Goal: Task Accomplishment & Management: Manage account settings

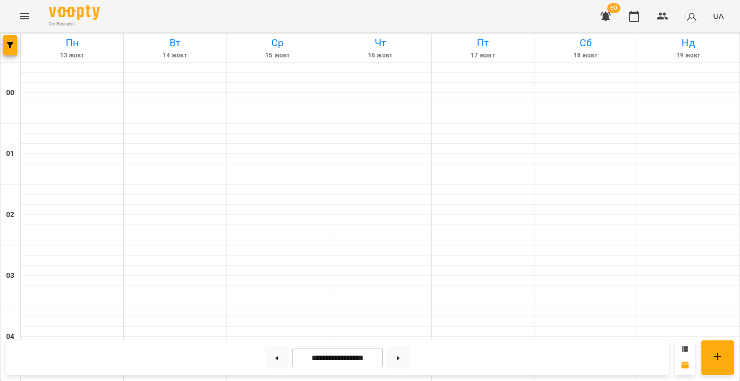
scroll to position [655, 0]
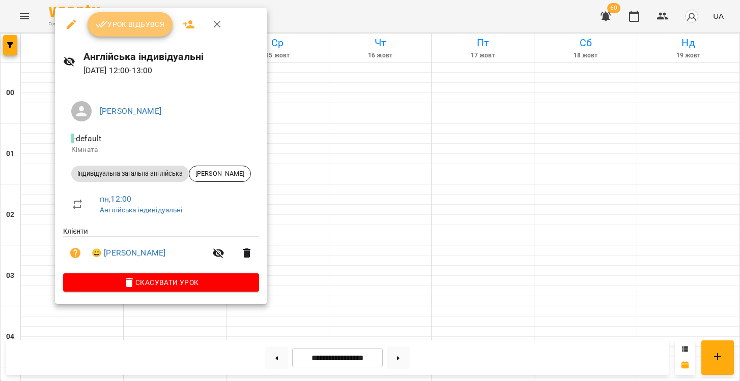
click at [146, 28] on span "Урок відбувся" at bounding box center [130, 24] width 69 height 12
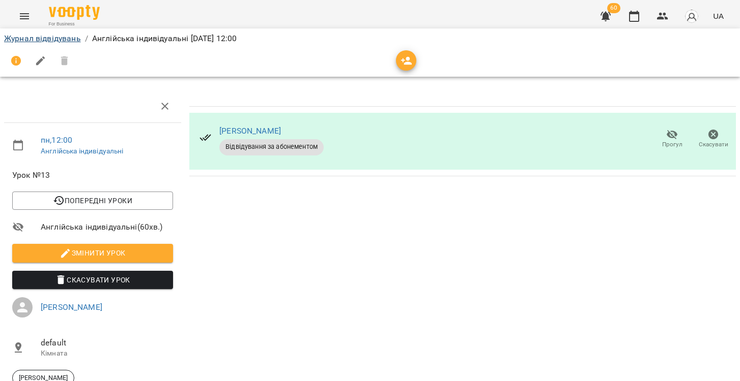
click at [62, 40] on link "Журнал відвідувань" at bounding box center [42, 39] width 77 height 10
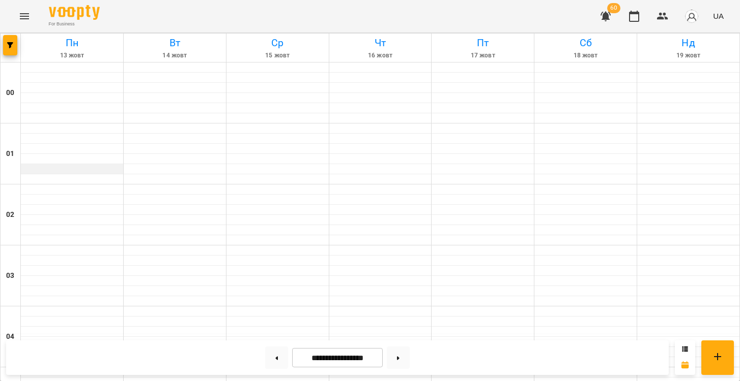
scroll to position [671, 0]
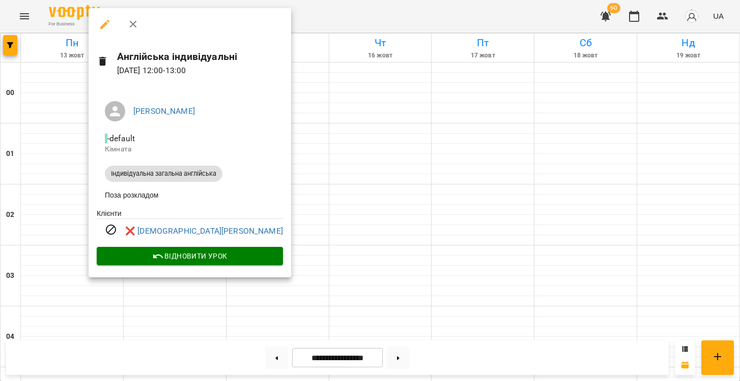
click at [38, 173] on div at bounding box center [370, 190] width 740 height 381
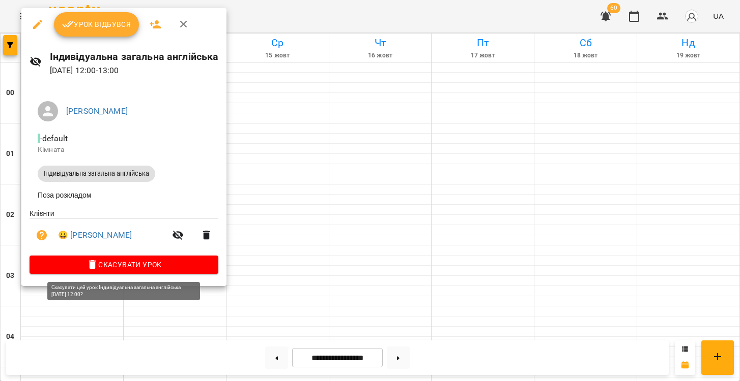
click at [87, 267] on icon "button" at bounding box center [92, 265] width 12 height 12
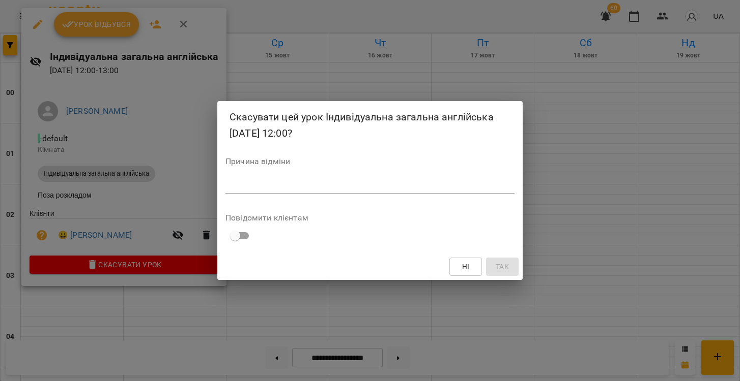
click at [345, 187] on textarea at bounding box center [369, 185] width 289 height 9
type textarea "*"
click at [509, 269] on span "Так" at bounding box center [501, 267] width 13 height 12
